Goal: Transaction & Acquisition: Subscribe to service/newsletter

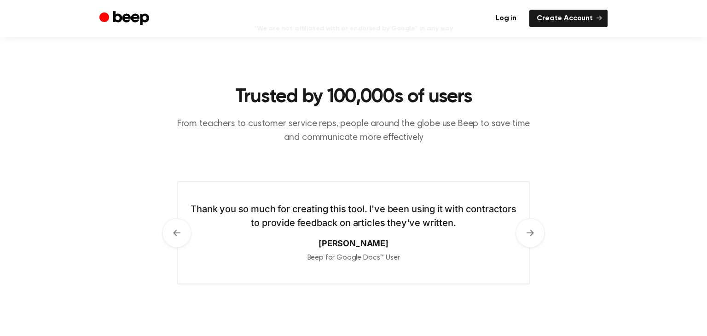
scroll to position [377, 0]
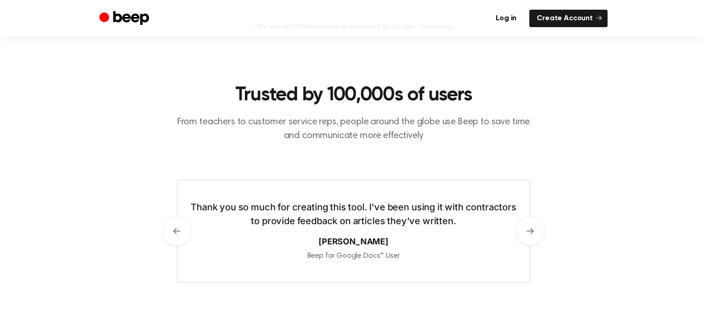
click at [490, 133] on p "From teachers to customer service reps, people around the globe use Beep to sav…" at bounding box center [353, 129] width 353 height 28
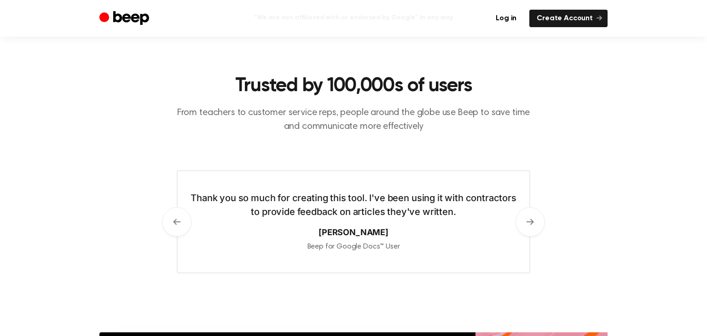
scroll to position [389, 0]
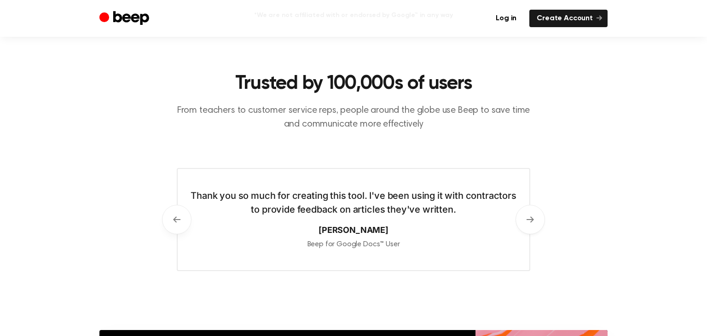
click at [166, 225] on button "Previous" at bounding box center [176, 219] width 29 height 29
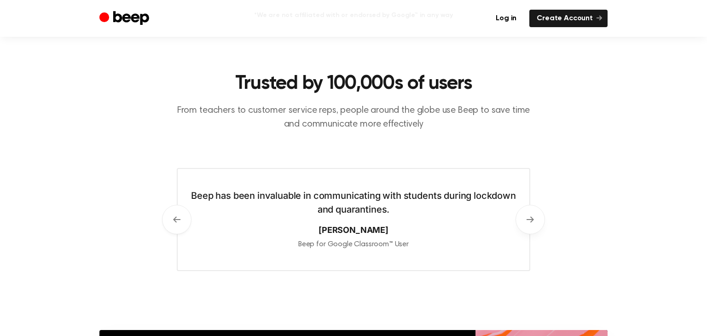
click at [527, 214] on button "Next" at bounding box center [529, 219] width 29 height 29
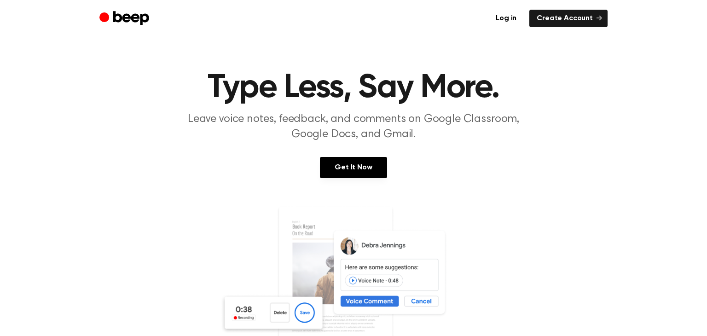
scroll to position [0, 0]
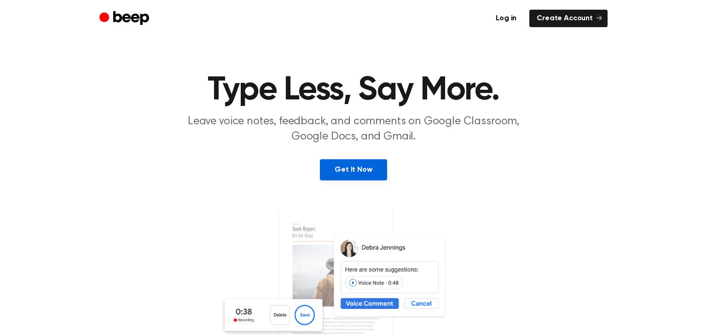
click at [371, 164] on link "Get It Now" at bounding box center [353, 169] width 67 height 21
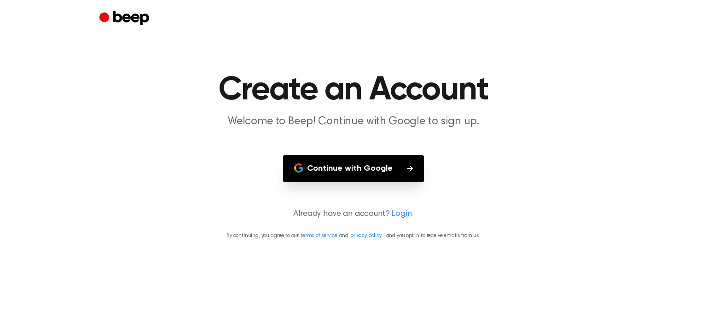
click at [395, 167] on button "Continue with Google" at bounding box center [353, 168] width 141 height 27
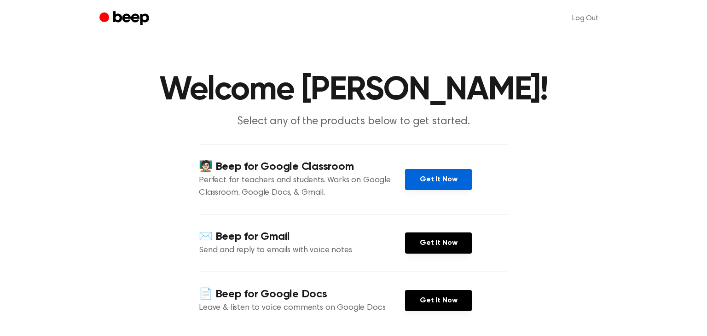
click at [458, 182] on link "Get It Now" at bounding box center [438, 179] width 67 height 21
